Goal: Task Accomplishment & Management: Manage account settings

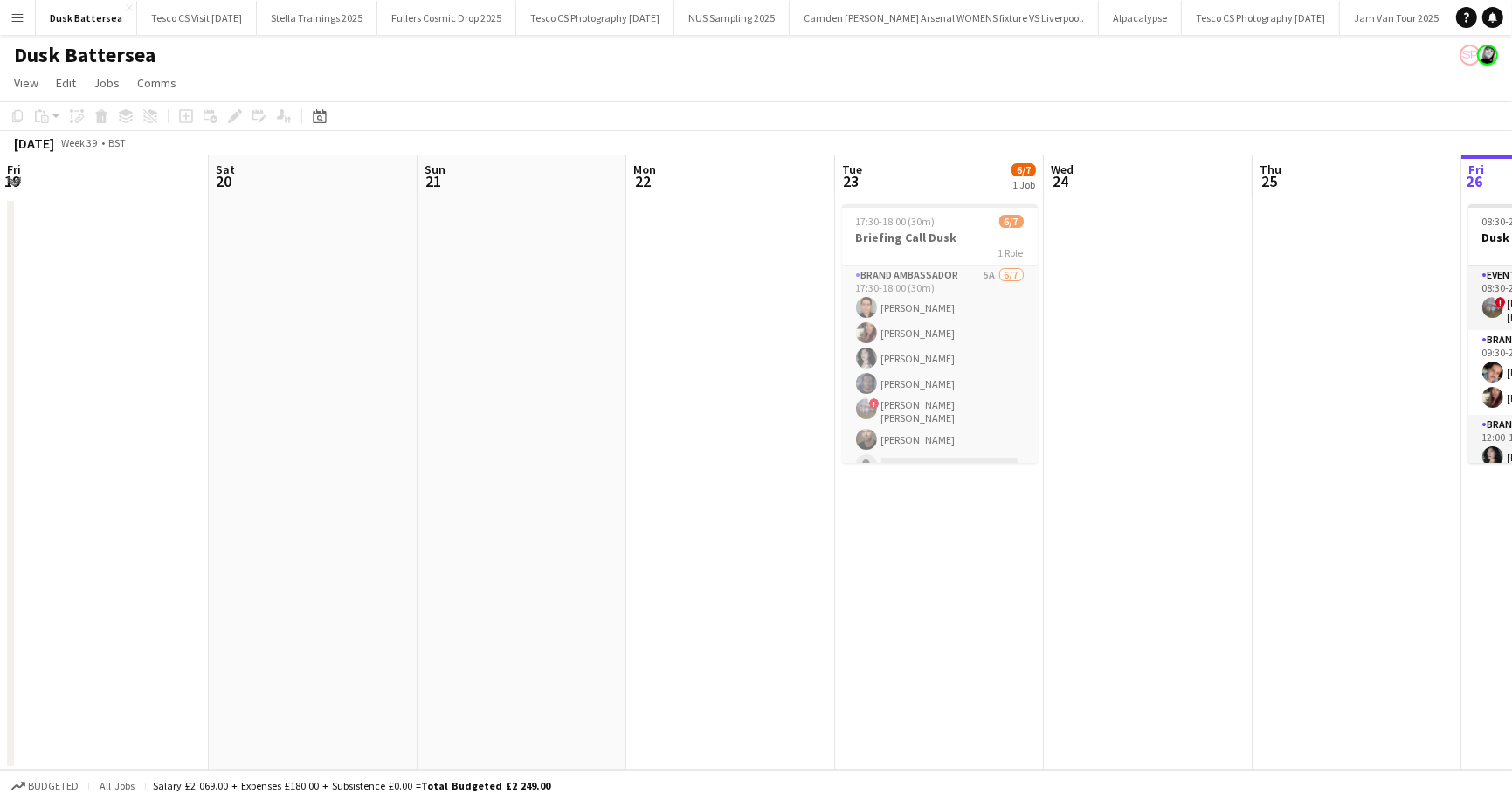
scroll to position [0, 738]
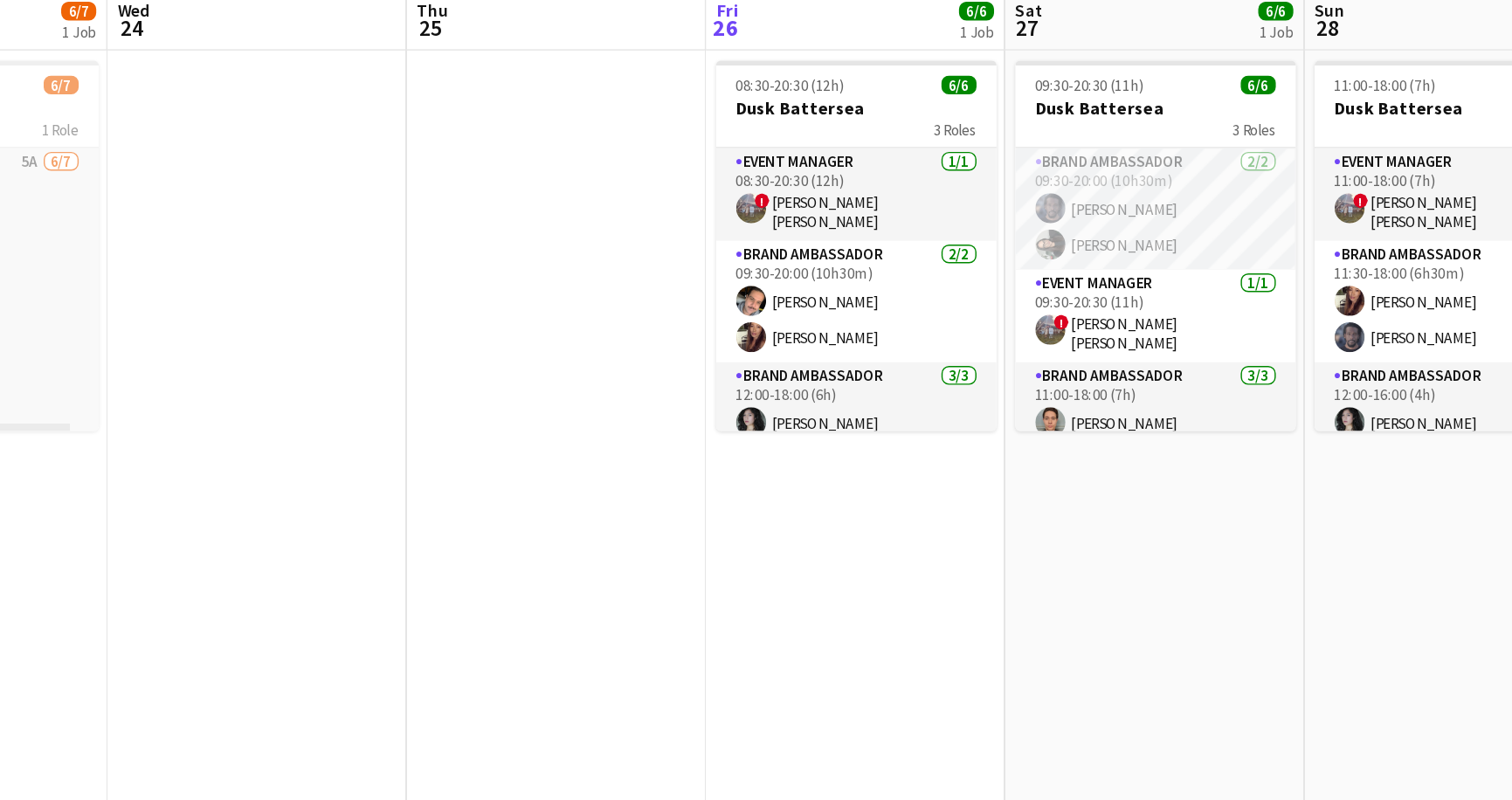
click at [770, 512] on app-date-cell "08:30-20:30 (12h) 6/6 Dusk Battersea 3 Roles Event Manager [DATE] 08:30-20:30 (…" at bounding box center [828, 484] width 209 height 573
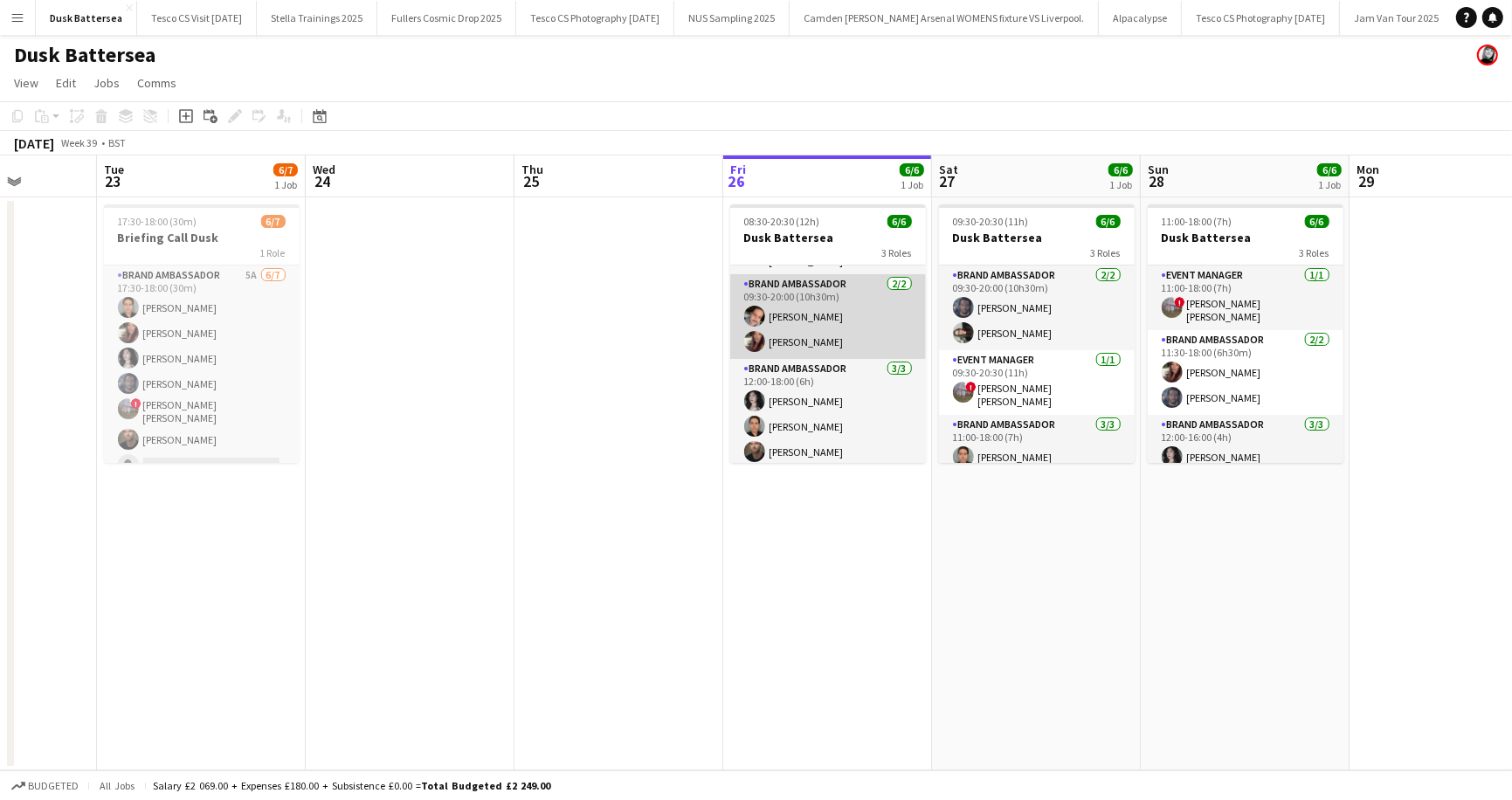
scroll to position [52, 0]
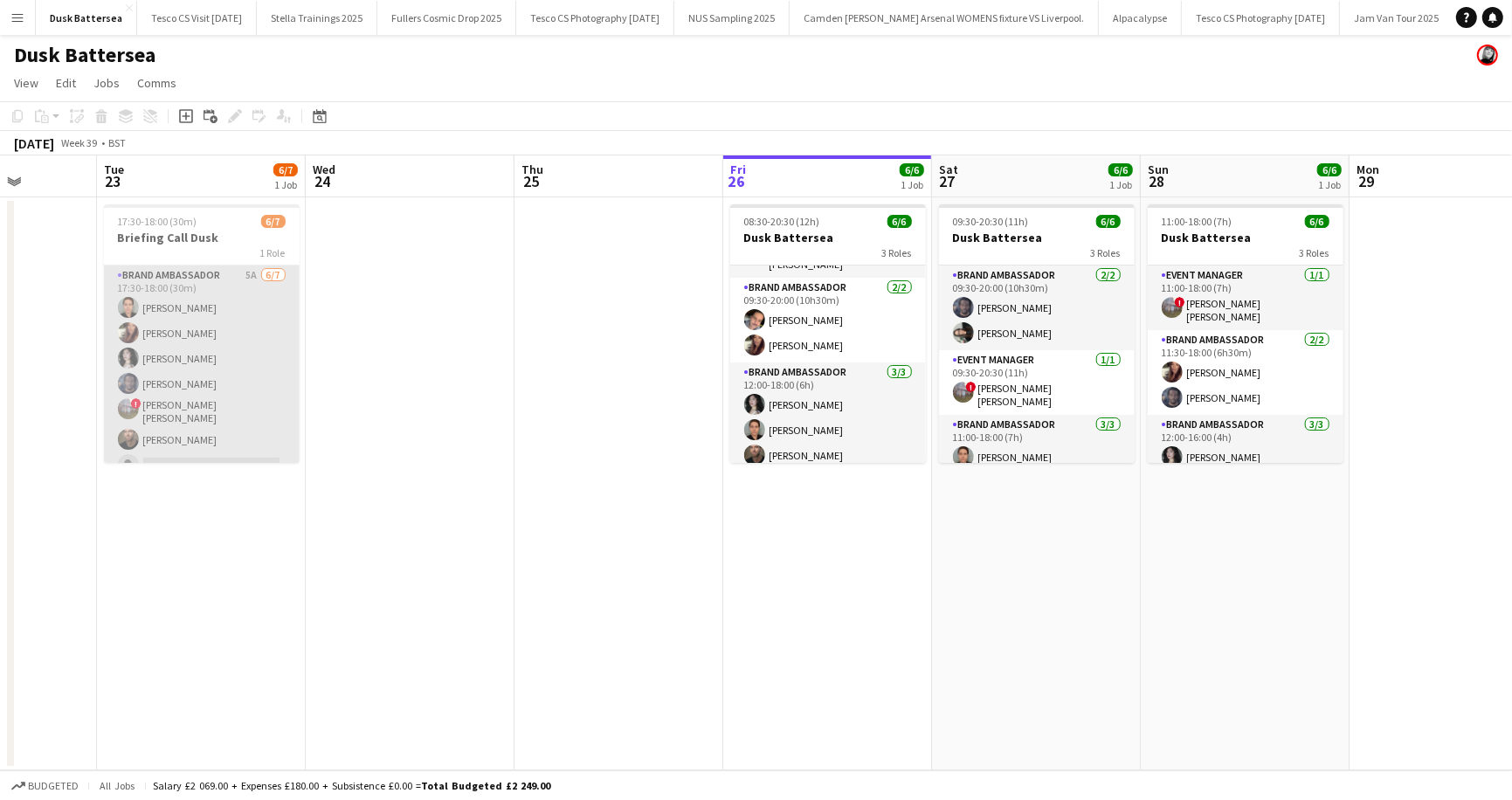
click at [178, 383] on app-card-role "Brand Ambassador 5A [DATE] 17:30-18:00 (30m) [PERSON_NAME] [PERSON_NAME] [PERSO…" at bounding box center [202, 373] width 196 height 217
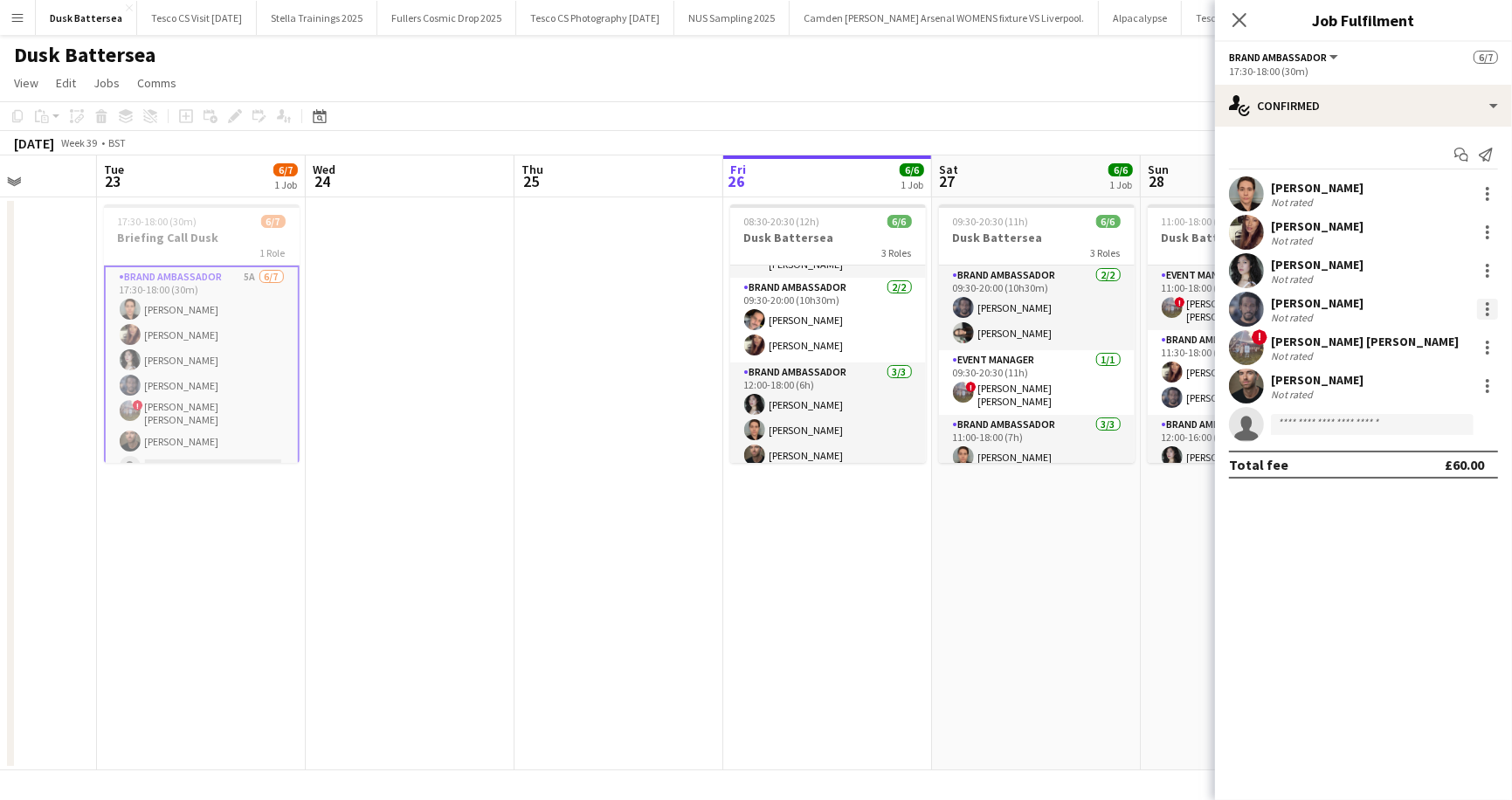
click at [1485, 304] on div at bounding box center [1488, 310] width 21 height 21
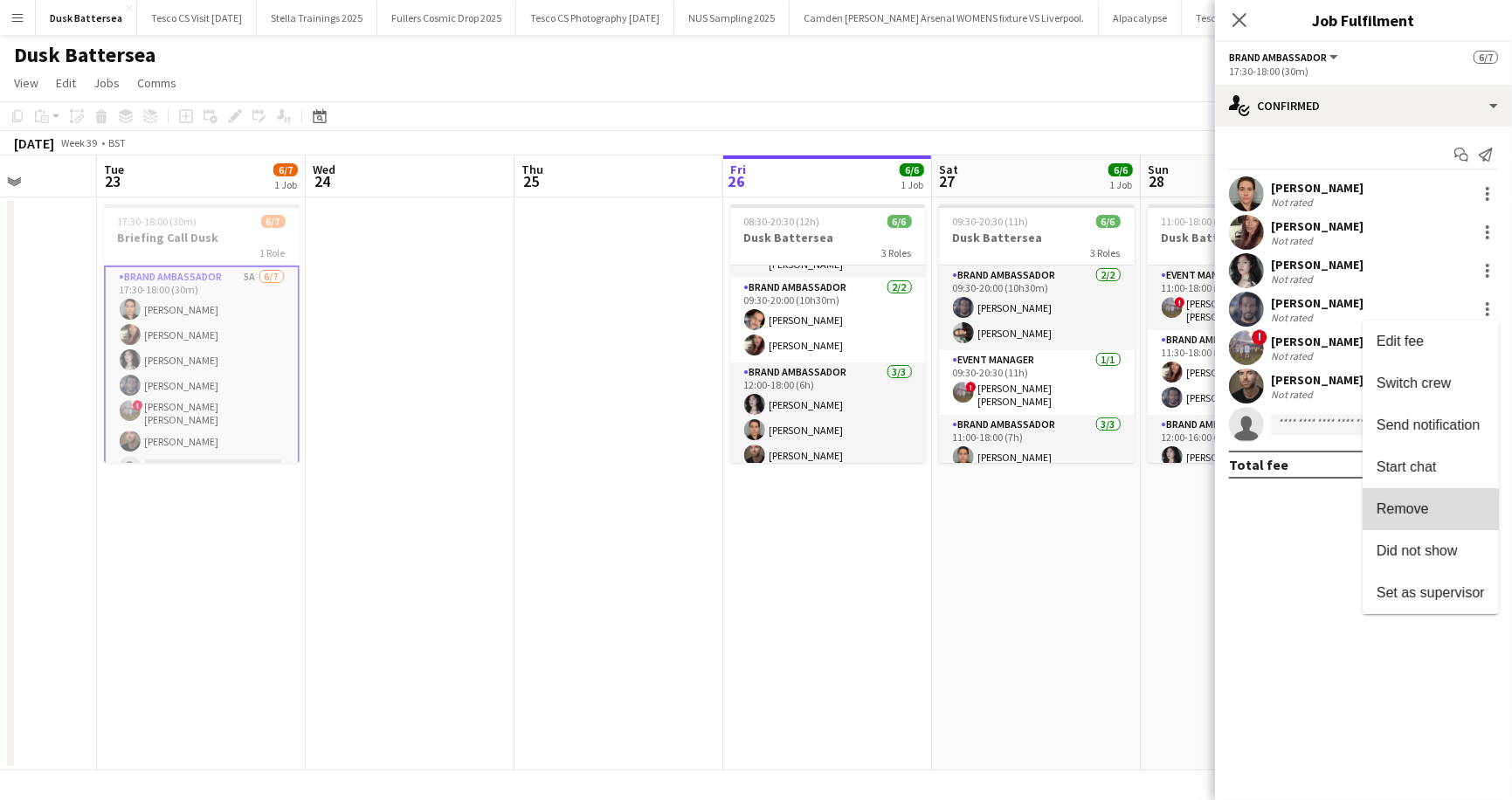
click at [1419, 510] on span "Remove" at bounding box center [1402, 509] width 52 height 15
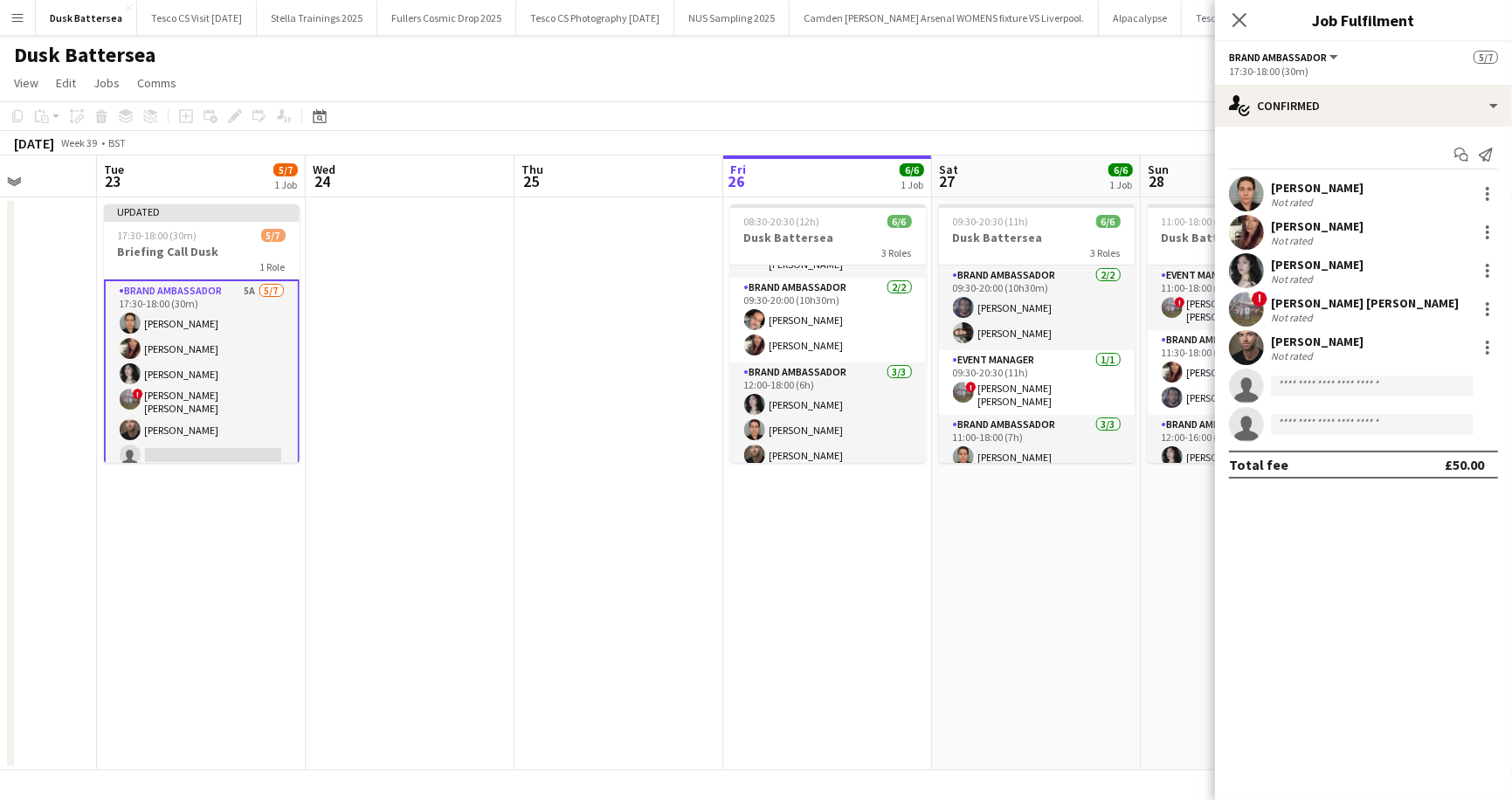
click at [1117, 542] on app-date-cell "09:30-20:30 (11h) 6/6 Dusk Battersea 3 Roles Brand Ambassador [DATE] 09:30-20:0…" at bounding box center [1037, 484] width 209 height 573
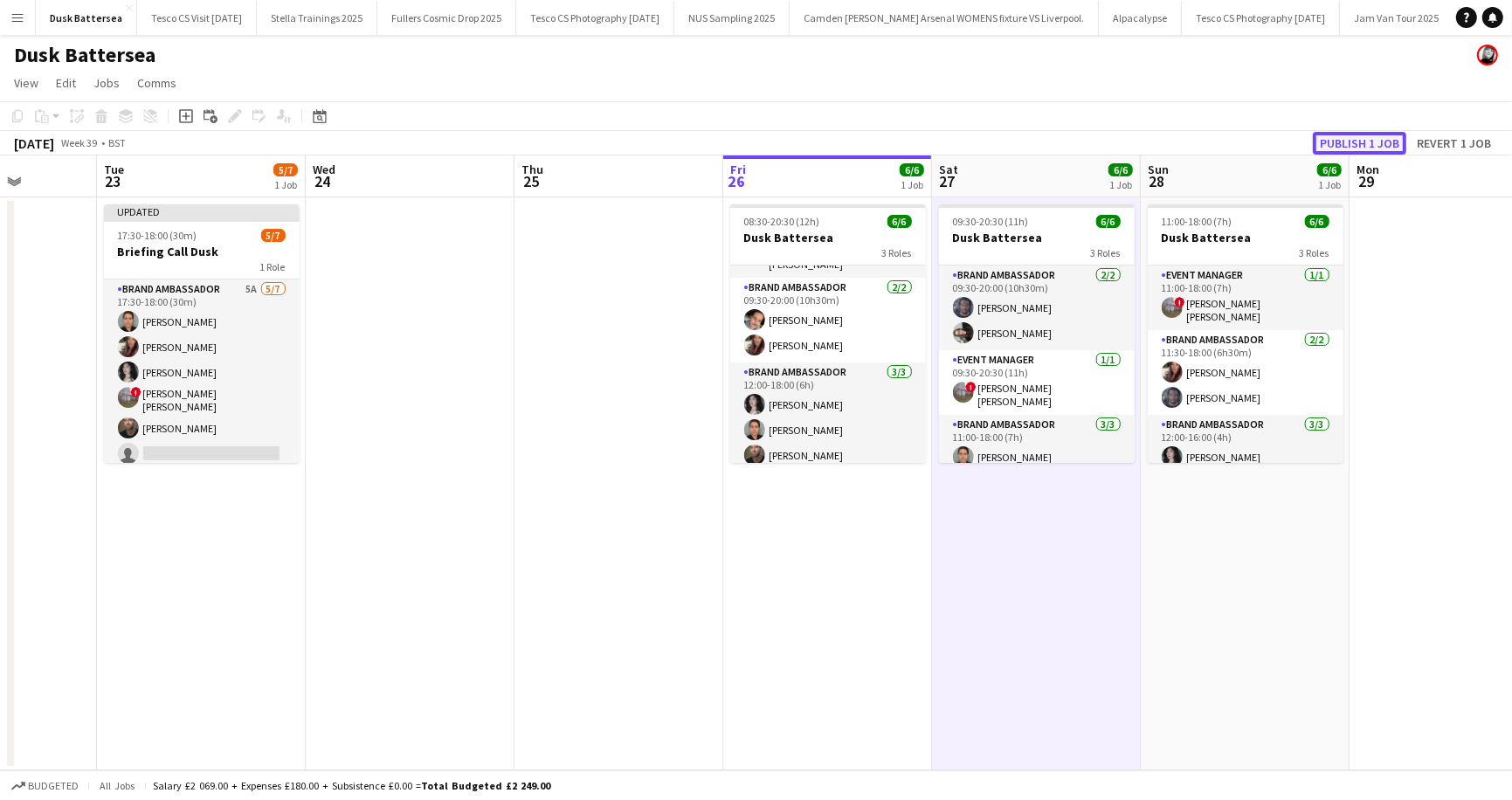
click at [1369, 135] on button "Publish 1 job" at bounding box center [1360, 143] width 94 height 23
